Goal: Transaction & Acquisition: Purchase product/service

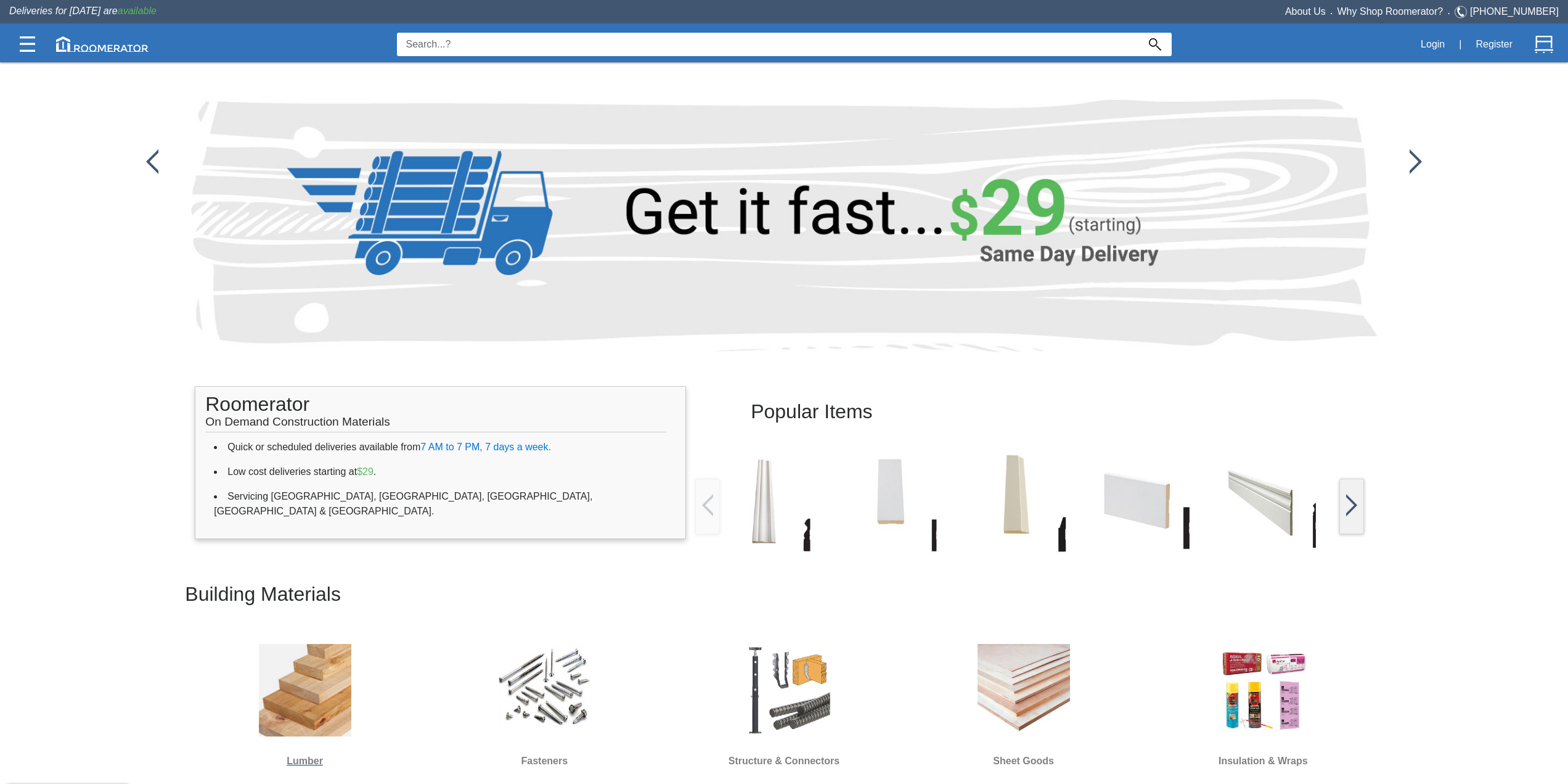
click at [344, 697] on img at bounding box center [306, 690] width 93 height 93
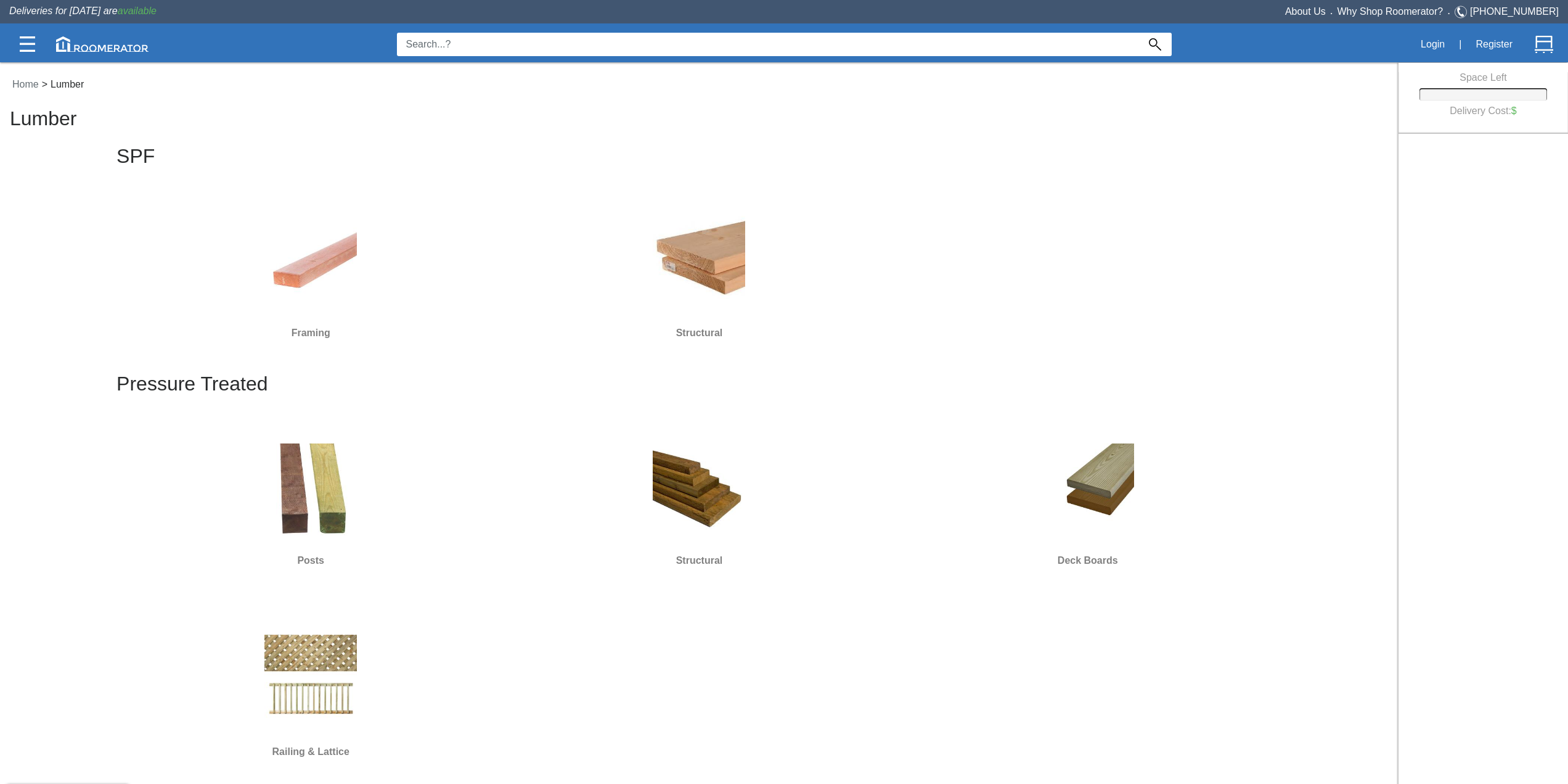
click at [313, 289] on img at bounding box center [311, 262] width 93 height 93
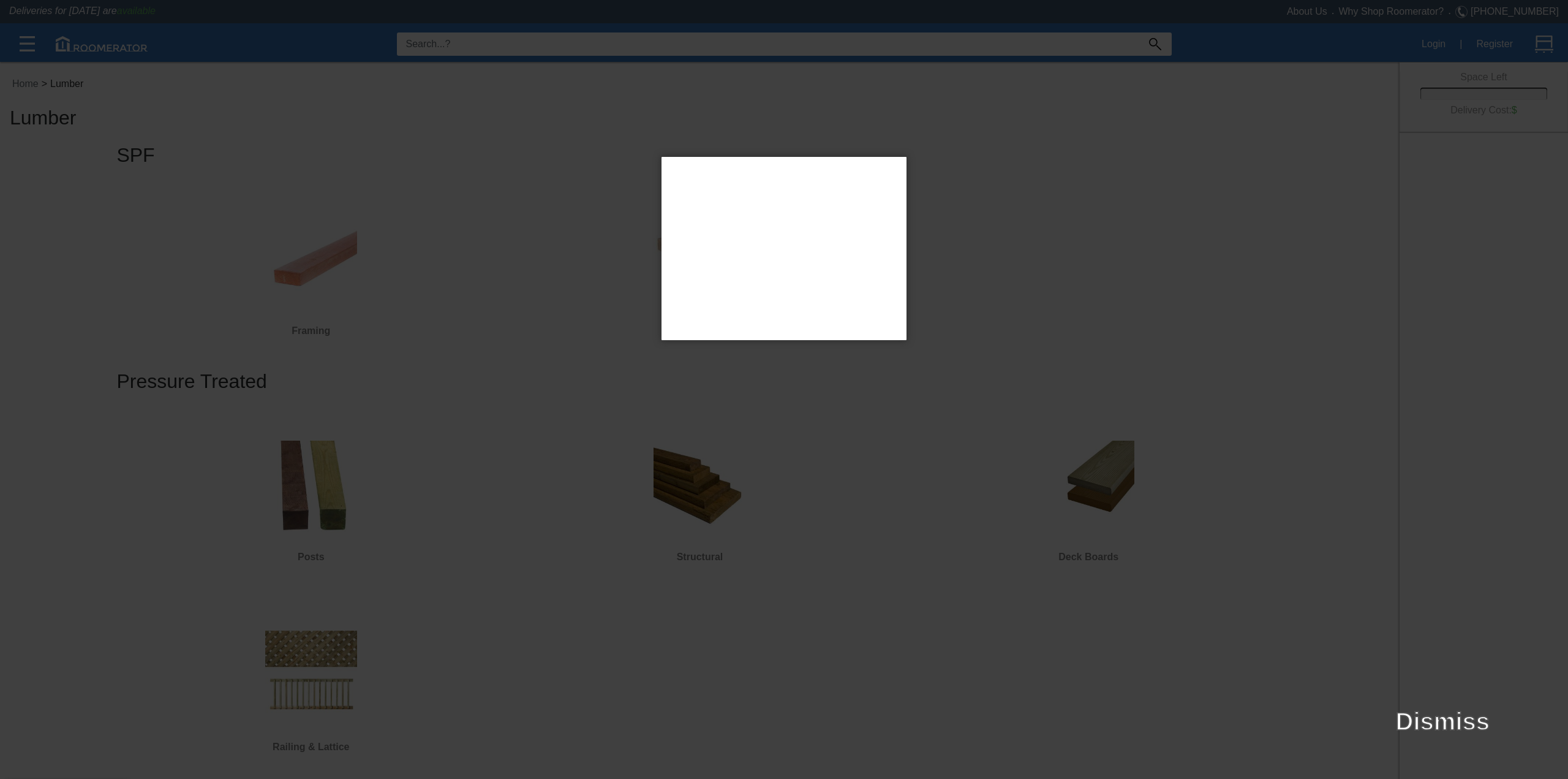
type input "L4X"
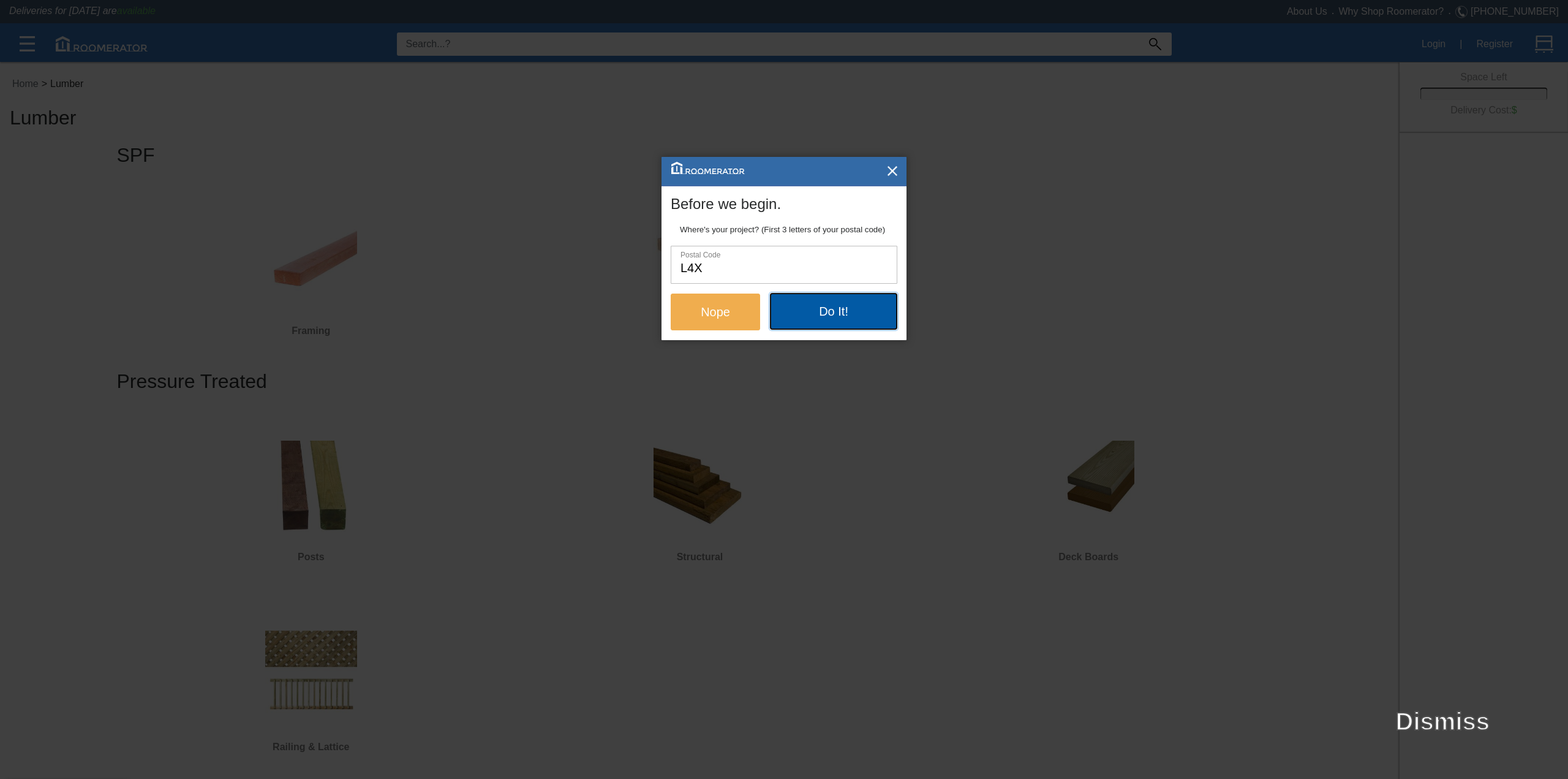
click at [813, 325] on button "Do It!" at bounding box center [834, 311] width 128 height 37
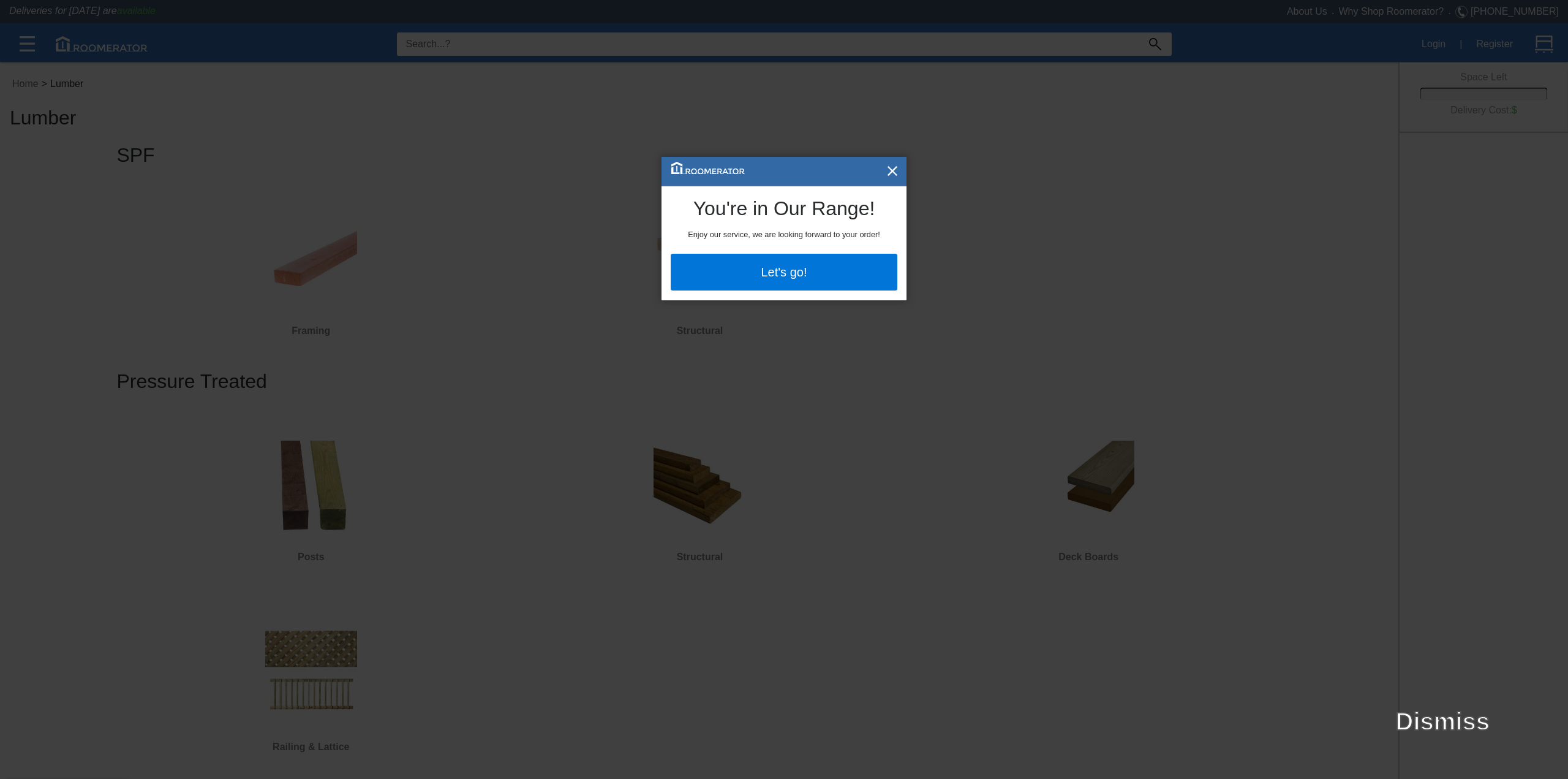
click at [822, 297] on div "You're in Our Range! Enjoy our service, we are looking forward to your order! L…" at bounding box center [784, 243] width 227 height 114
click at [809, 275] on button "Let's go!" at bounding box center [784, 271] width 227 height 37
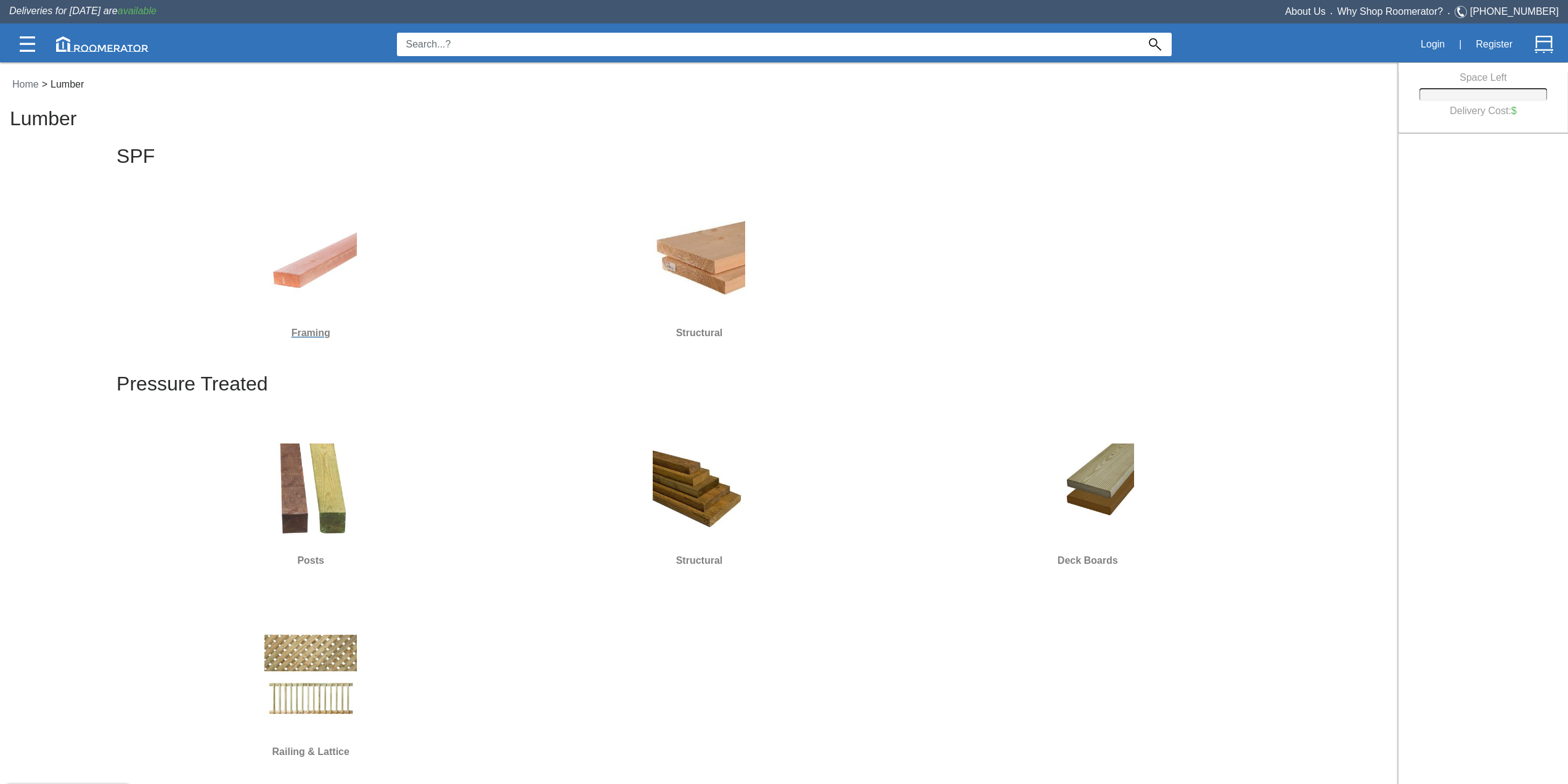
click at [293, 238] on img at bounding box center [311, 262] width 93 height 93
